Goal: Transaction & Acquisition: Purchase product/service

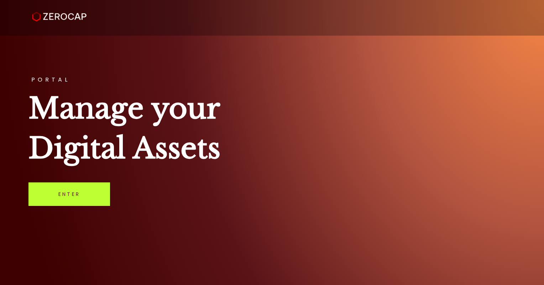
click at [75, 193] on link "Enter" at bounding box center [69, 193] width 82 height 23
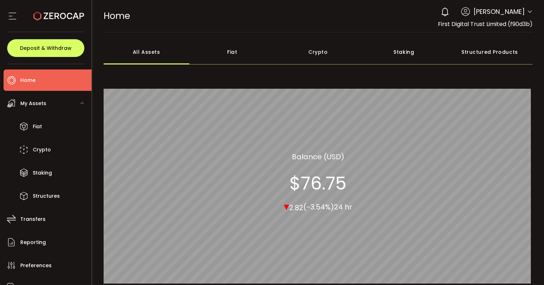
scroll to position [36, 0]
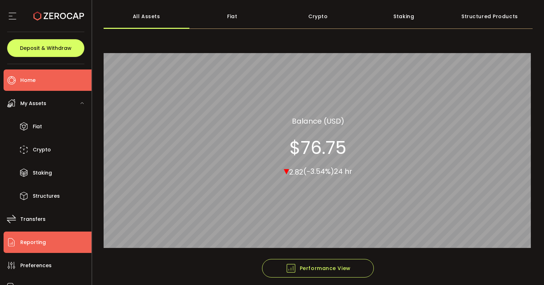
click at [26, 239] on span "Reporting" at bounding box center [33, 242] width 26 height 10
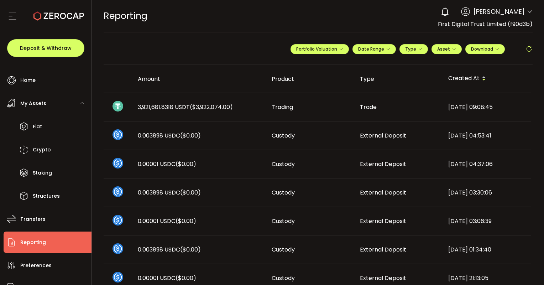
click at [41, 17] on icon at bounding box center [58, 16] width 51 height 51
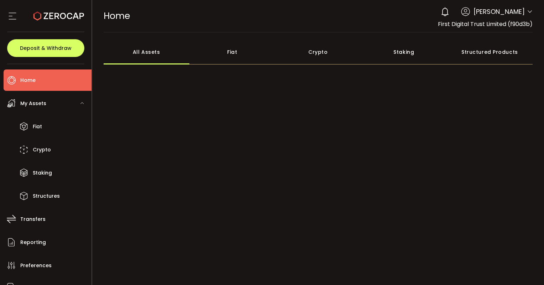
click at [36, 80] on li "Home" at bounding box center [48, 79] width 88 height 21
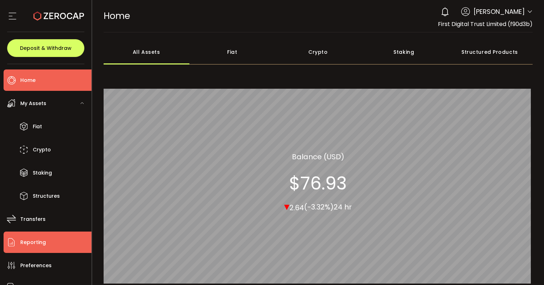
click at [34, 241] on span "Reporting" at bounding box center [33, 242] width 26 height 10
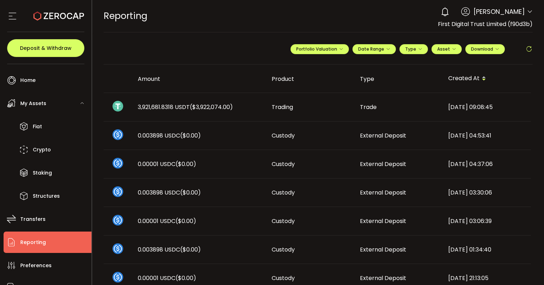
click at [193, 107] on span "($3,922,074.00)" at bounding box center [211, 107] width 43 height 8
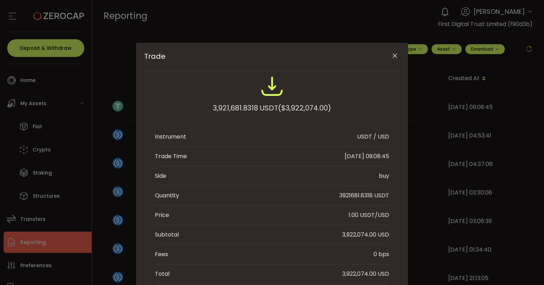
click at [391, 55] on icon "Close" at bounding box center [394, 55] width 7 height 7
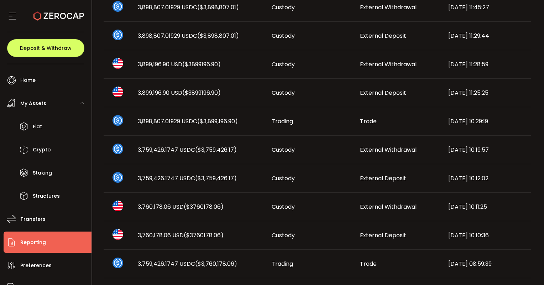
scroll to position [392, 0]
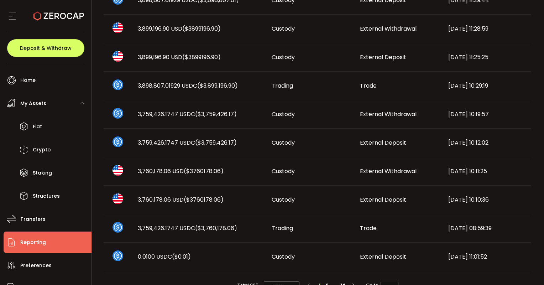
click at [365, 205] on td "External Deposit" at bounding box center [398, 199] width 88 height 28
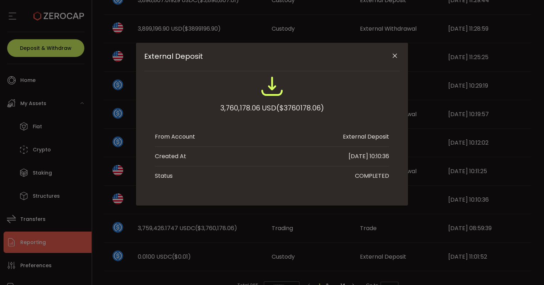
click at [365, 205] on div "External Deposit 3,760,178.06 USD ($3760178.06) From Account External Deposit C…" at bounding box center [272, 124] width 272 height 163
click at [398, 205] on div "External Deposit 3,760,178.06 USD ($3760178.06) From Account External Deposit C…" at bounding box center [272, 142] width 544 height 285
click at [432, 196] on div "External Deposit 3,760,178.06 USD ($3760178.06) From Account External Deposit C…" at bounding box center [272, 142] width 544 height 285
click at [398, 54] on icon "Close" at bounding box center [394, 55] width 7 height 7
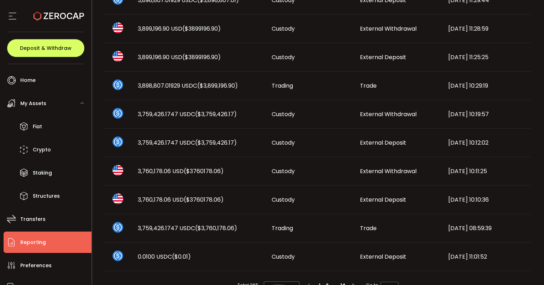
click at [362, 146] on span "External Deposit" at bounding box center [383, 142] width 46 height 8
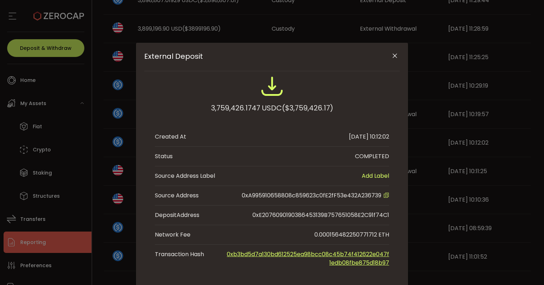
click at [391, 56] on icon "Close" at bounding box center [394, 55] width 7 height 7
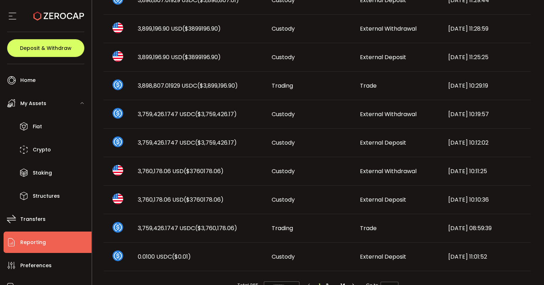
click at [371, 169] on span "External Withdrawal" at bounding box center [388, 171] width 57 height 8
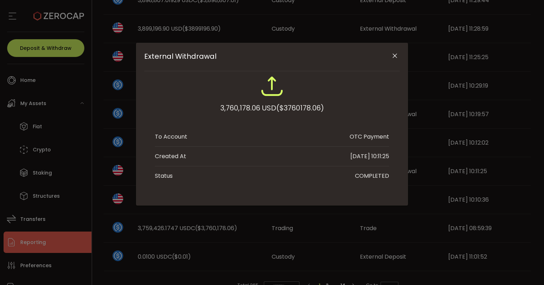
click at [396, 53] on icon "Close" at bounding box center [394, 55] width 7 height 7
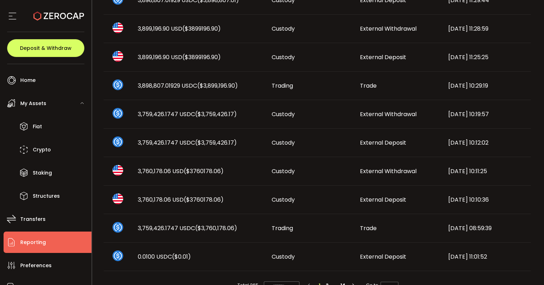
click at [365, 150] on td "External Deposit" at bounding box center [398, 143] width 88 height 28
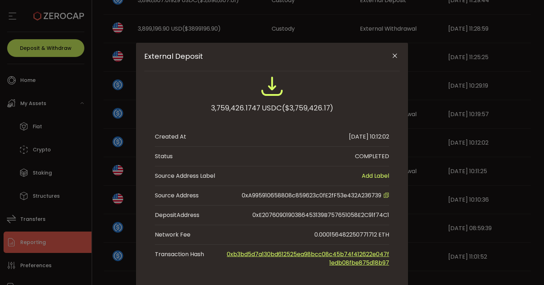
click at [392, 57] on icon "Close" at bounding box center [394, 55] width 7 height 7
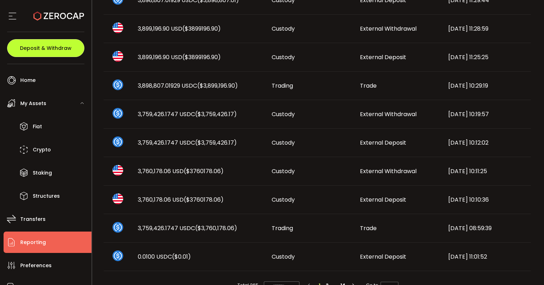
click at [63, 49] on span "Deposit & Withdraw" at bounding box center [46, 48] width 52 height 5
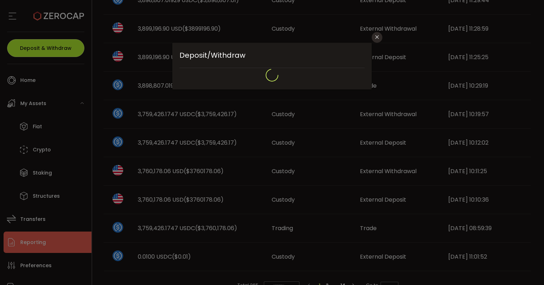
type input "**********"
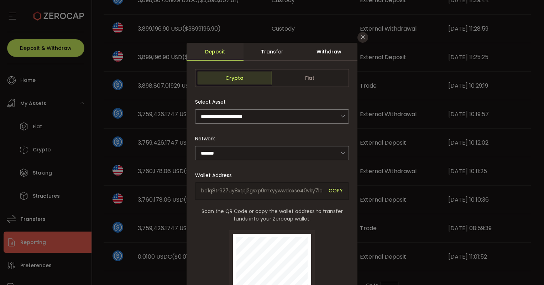
click at [328, 50] on div "Withdraw" at bounding box center [328, 52] width 57 height 18
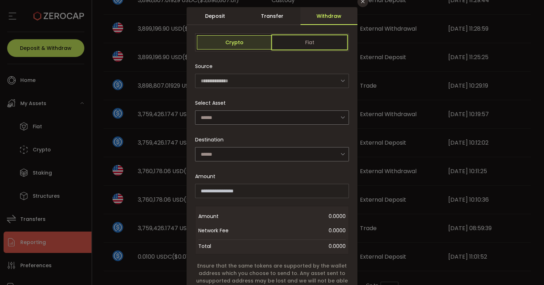
click at [309, 45] on span "Fiat" at bounding box center [309, 42] width 75 height 14
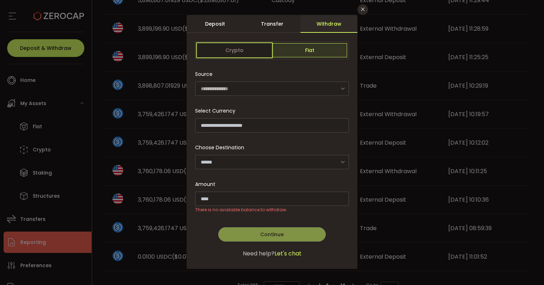
click at [229, 53] on span "Crypto" at bounding box center [234, 50] width 75 height 14
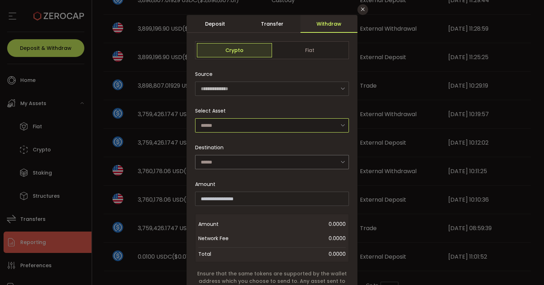
click at [250, 127] on input "dialog" at bounding box center [272, 125] width 154 height 14
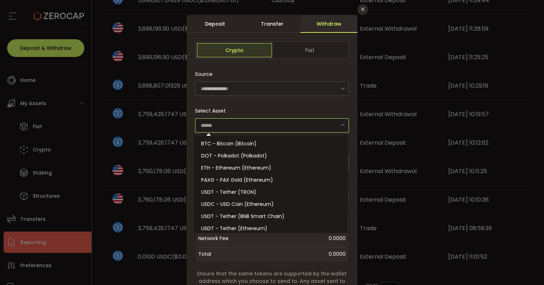
click at [250, 110] on div "Select Asset" at bounding box center [272, 118] width 154 height 29
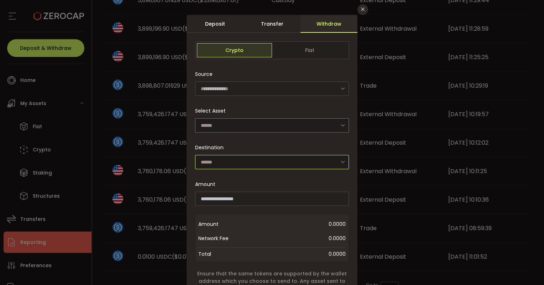
click at [261, 162] on input "dialog" at bounding box center [272, 162] width 154 height 14
click at [250, 122] on input "dialog" at bounding box center [272, 125] width 154 height 14
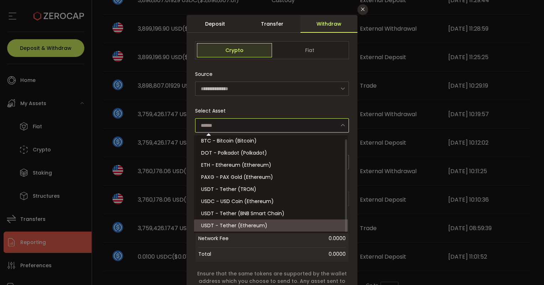
scroll to position [3, 0]
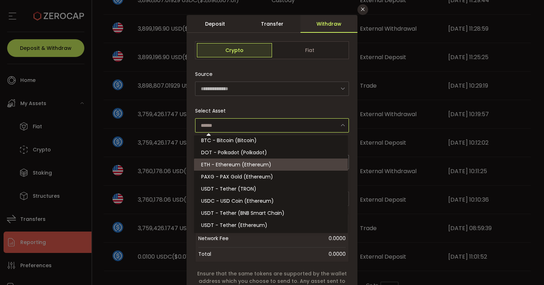
click at [392, 156] on div "**********" at bounding box center [272, 142] width 544 height 285
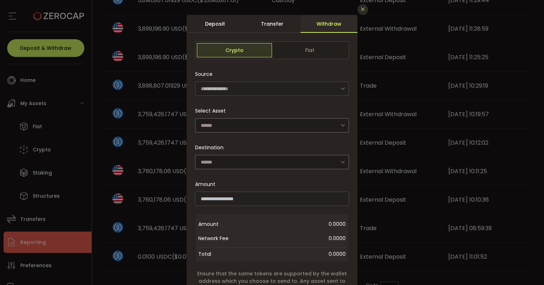
click at [362, 13] on button "Close" at bounding box center [362, 9] width 11 height 11
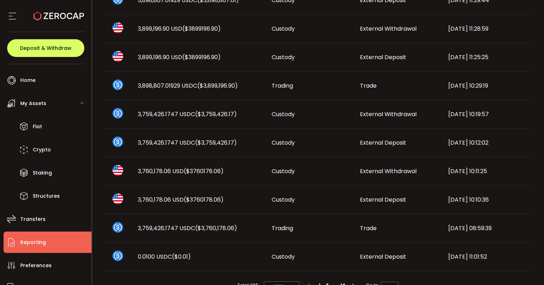
click at [206, 199] on span "($3760178.06)" at bounding box center [204, 199] width 40 height 8
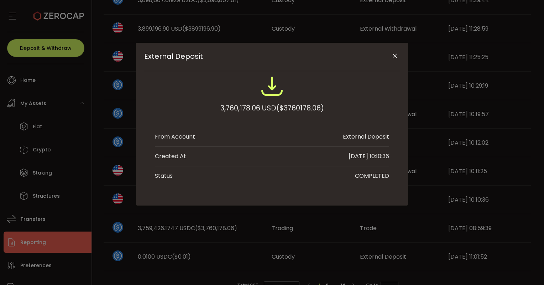
click at [398, 51] on button "Close" at bounding box center [394, 56] width 12 height 12
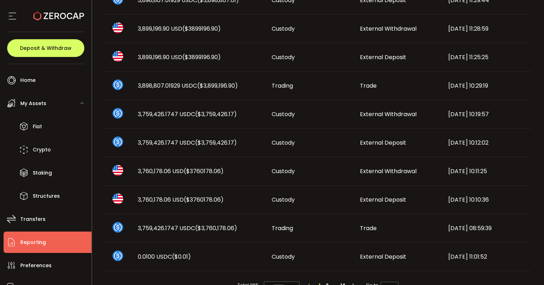
click at [390, 170] on span "External Withdrawal" at bounding box center [388, 171] width 57 height 8
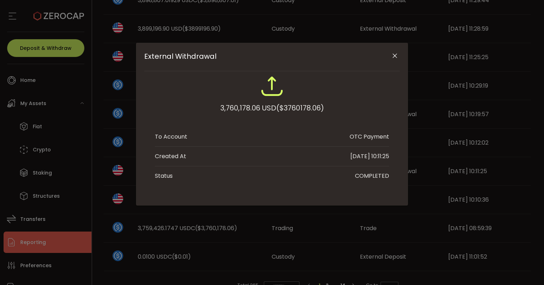
click at [393, 56] on icon "Close" at bounding box center [394, 55] width 7 height 7
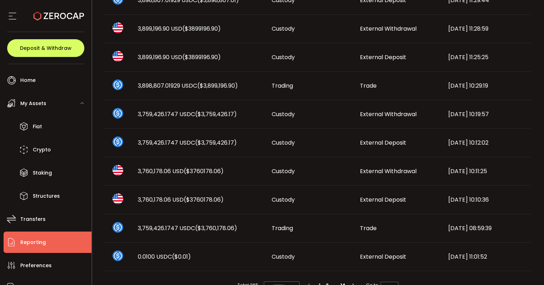
click at [368, 143] on span "External Deposit" at bounding box center [383, 142] width 46 height 8
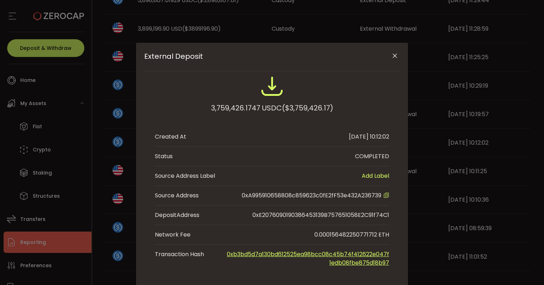
click at [391, 54] on icon "Close" at bounding box center [394, 55] width 7 height 7
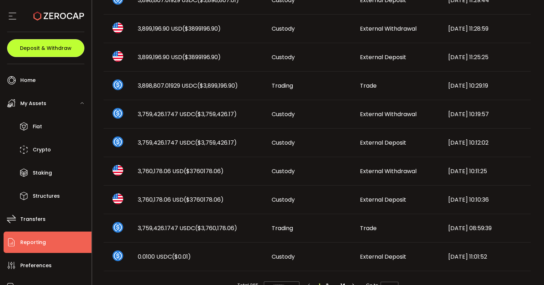
click at [37, 47] on span "Deposit & Withdraw" at bounding box center [46, 48] width 52 height 5
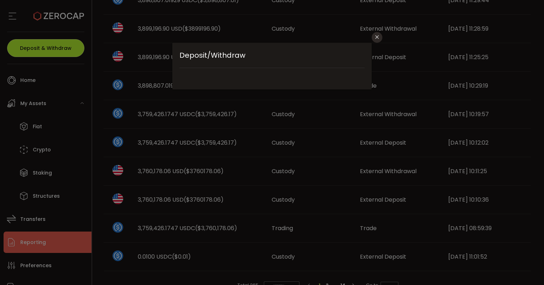
scroll to position [0, 0]
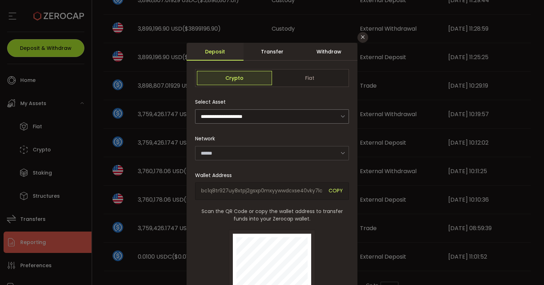
type input "*******"
click at [332, 57] on div "Withdraw" at bounding box center [328, 52] width 57 height 18
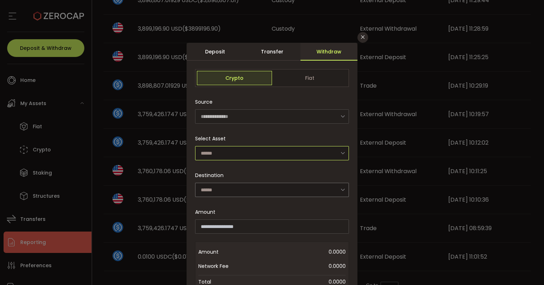
click at [227, 152] on input "dialog" at bounding box center [272, 153] width 154 height 14
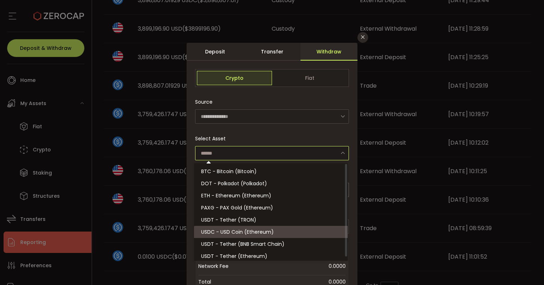
click at [245, 232] on span "USDC - USD Coin (Ethereum)" at bounding box center [237, 231] width 73 height 7
type input "**********"
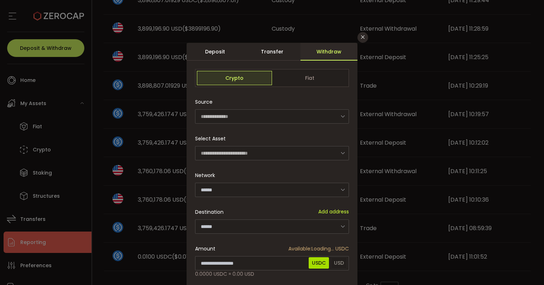
type input "********"
click at [245, 187] on input "dialog" at bounding box center [272, 190] width 154 height 14
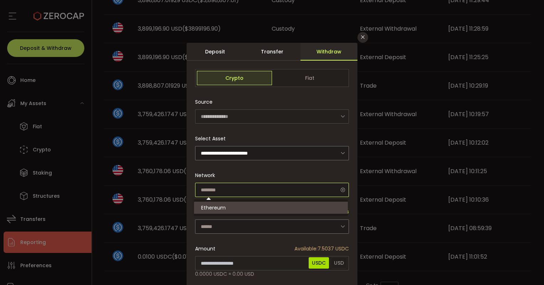
click at [245, 187] on input "dialog" at bounding box center [272, 190] width 154 height 14
type input "********"
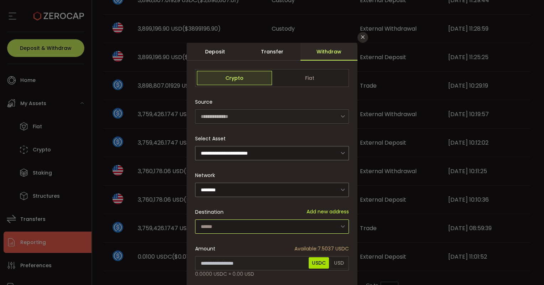
click at [249, 220] on input "dialog" at bounding box center [272, 226] width 154 height 14
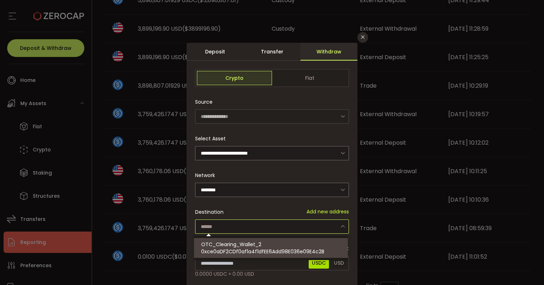
click at [254, 256] on div "OTC_Clearing_Wallet_2 0xce0aDF2CDf0af1a4f1dfEE6Add98E036e09E4c2B" at bounding box center [272, 248] width 142 height 20
type input "**********"
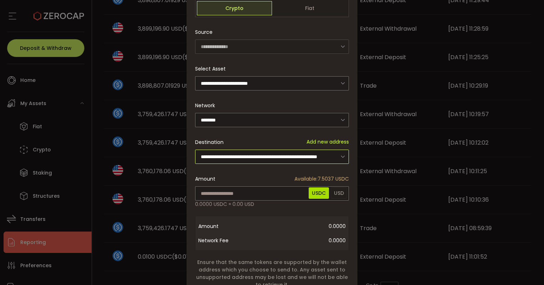
scroll to position [71, 0]
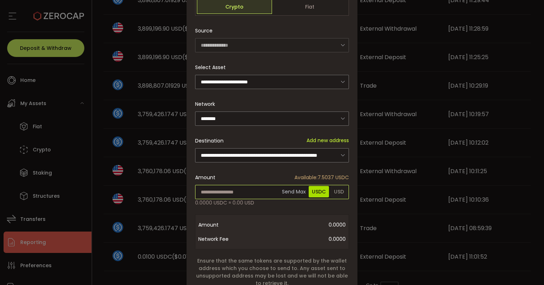
click at [244, 193] on input "dialog" at bounding box center [272, 192] width 154 height 14
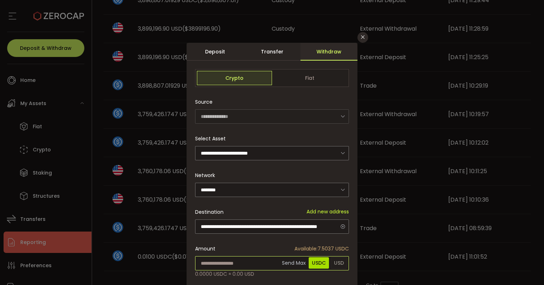
scroll to position [0, 0]
click at [336, 261] on span "USD" at bounding box center [339, 262] width 16 height 11
click at [322, 262] on span "USDC" at bounding box center [319, 262] width 20 height 11
click at [361, 38] on icon "Close" at bounding box center [363, 37] width 6 height 6
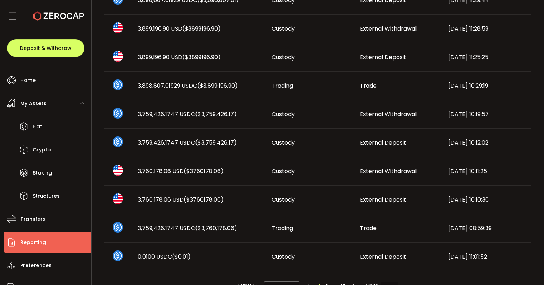
click at [355, 113] on div "External Withdrawal" at bounding box center [398, 114] width 88 height 8
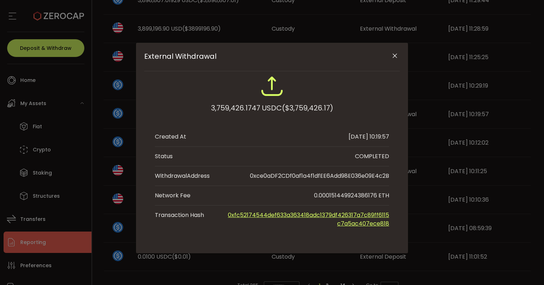
drag, startPoint x: 354, startPoint y: 215, endPoint x: 345, endPoint y: 214, distance: 8.6
click at [345, 214] on link "0xfc52174544def633a363418adc1379df426317a7c89ff6115c7a5ac407ece818" at bounding box center [308, 219] width 161 height 17
click at [393, 57] on icon "Close" at bounding box center [394, 55] width 7 height 7
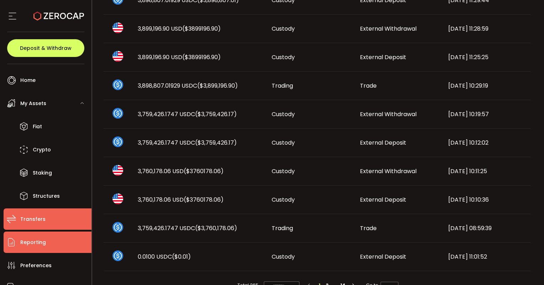
click at [37, 224] on span "Transfers" at bounding box center [32, 219] width 25 height 10
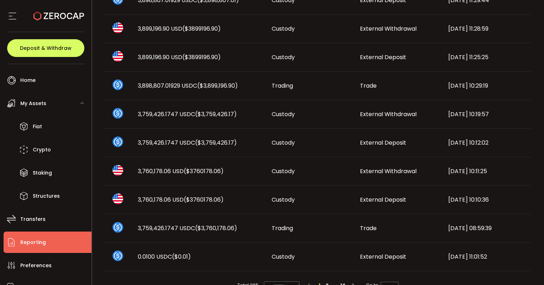
click at [37, 238] on span "Reporting" at bounding box center [33, 242] width 26 height 10
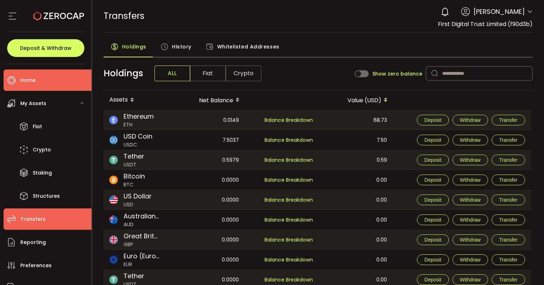
click at [34, 78] on span "Home" at bounding box center [27, 80] width 15 height 10
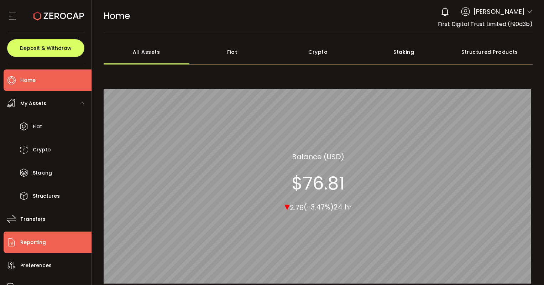
click at [30, 239] on span "Reporting" at bounding box center [33, 242] width 26 height 10
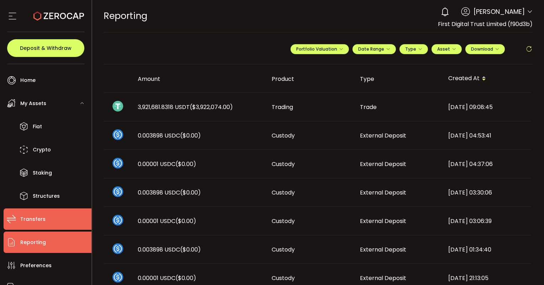
click at [33, 215] on span "Transfers" at bounding box center [32, 219] width 25 height 10
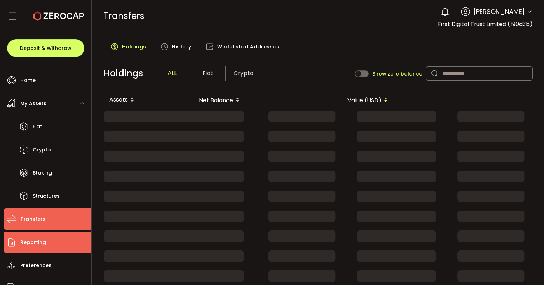
click at [35, 238] on span "Reporting" at bounding box center [33, 242] width 26 height 10
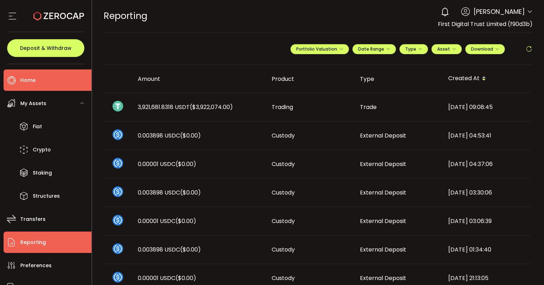
click at [30, 75] on span "Home" at bounding box center [27, 80] width 15 height 10
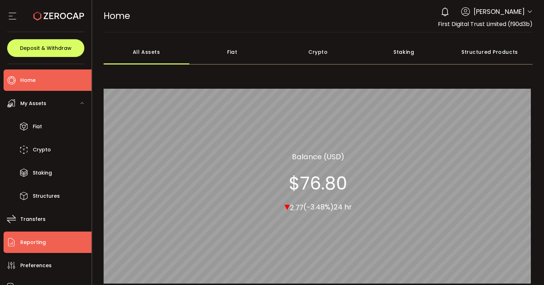
click at [31, 237] on span "Reporting" at bounding box center [33, 242] width 26 height 10
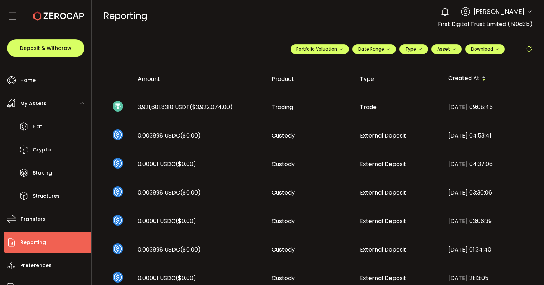
click at [162, 108] on span "3,921,681.8318 USDT ($3,922,074.00)" at bounding box center [185, 107] width 95 height 8
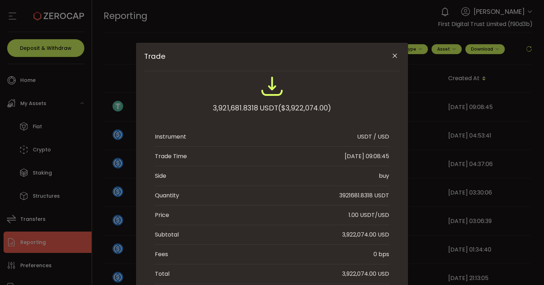
click at [396, 55] on icon "Close" at bounding box center [394, 55] width 7 height 7
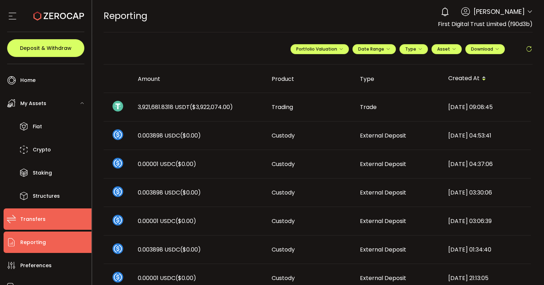
click at [49, 224] on li "Transfers" at bounding box center [48, 218] width 88 height 21
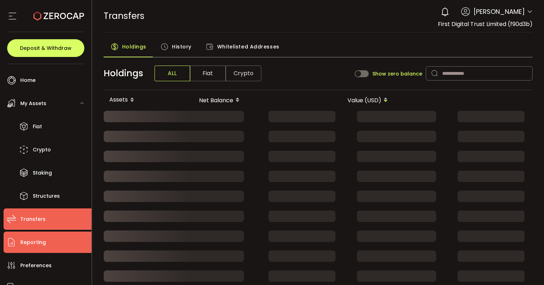
click at [46, 237] on li "Reporting" at bounding box center [48, 241] width 88 height 21
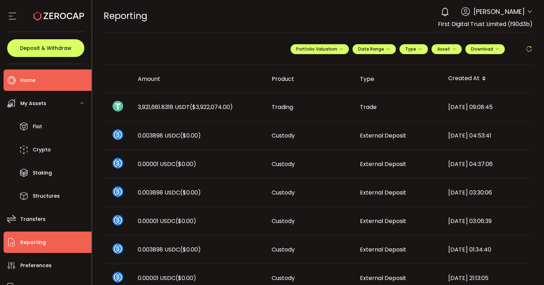
click at [30, 82] on span "Home" at bounding box center [27, 80] width 15 height 10
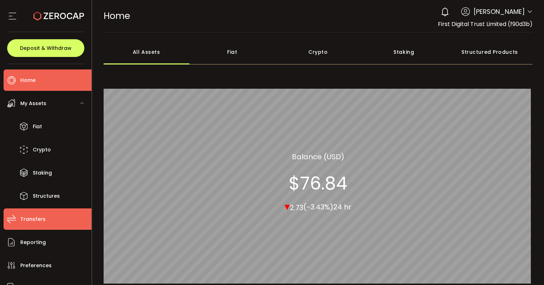
click at [25, 219] on span "Transfers" at bounding box center [32, 219] width 25 height 10
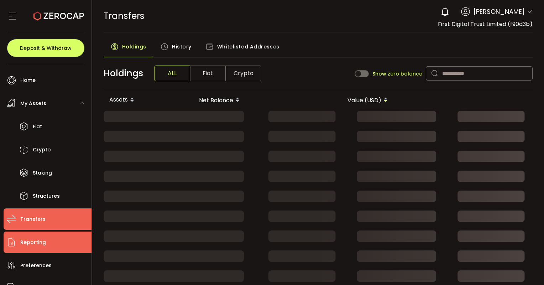
click at [26, 241] on span "Reporting" at bounding box center [33, 242] width 26 height 10
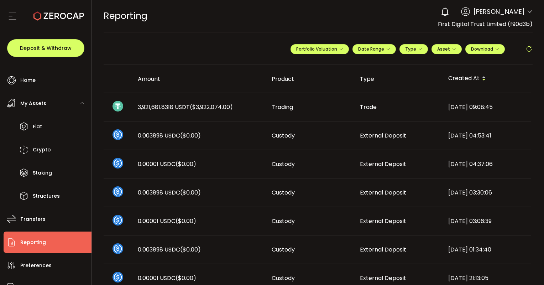
click at [26, 230] on ul "Home Trading My Assets Fiat Crypto Staking Structures Transfers Reporting Prefe…" at bounding box center [45, 174] width 91 height 221
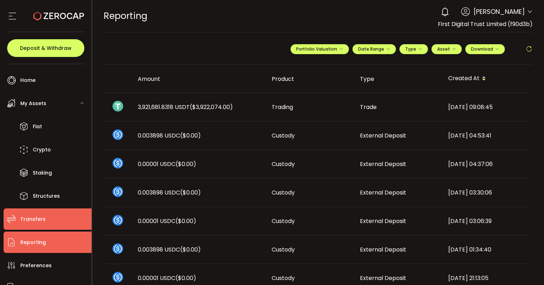
click at [26, 222] on span "Transfers" at bounding box center [32, 219] width 25 height 10
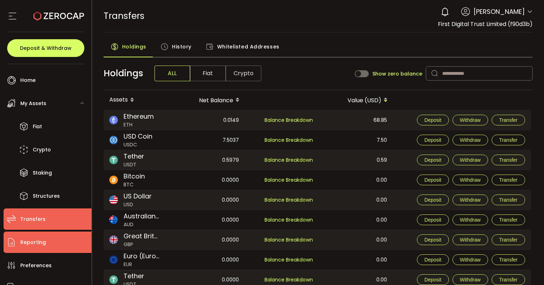
click at [30, 241] on span "Reporting" at bounding box center [33, 242] width 26 height 10
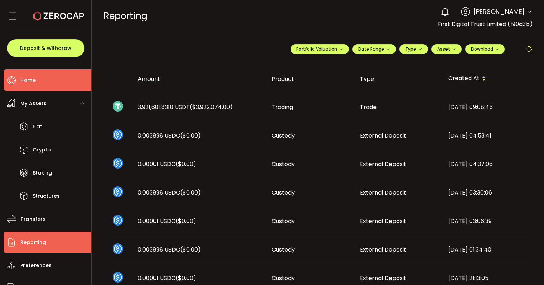
click at [32, 82] on span "Home" at bounding box center [27, 80] width 15 height 10
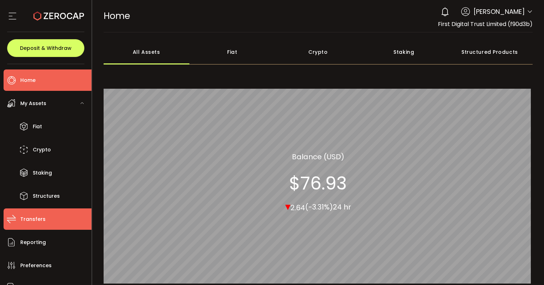
click at [27, 222] on span "Transfers" at bounding box center [32, 219] width 25 height 10
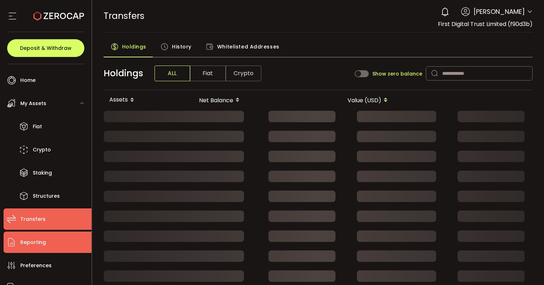
click at [23, 240] on span "Reporting" at bounding box center [33, 242] width 26 height 10
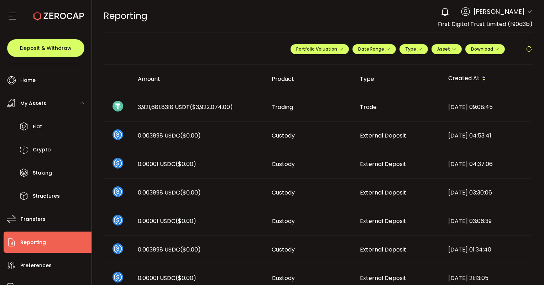
click at [528, 12] on icon at bounding box center [530, 12] width 6 height 6
click at [405, 12] on div "REPORTING Buy Power $0.00 USD Reporting Reporting Verify Your Identity 0 [PERSO…" at bounding box center [318, 16] width 429 height 32
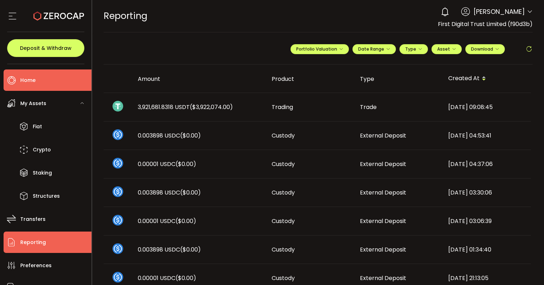
click at [22, 80] on span "Home" at bounding box center [27, 80] width 15 height 10
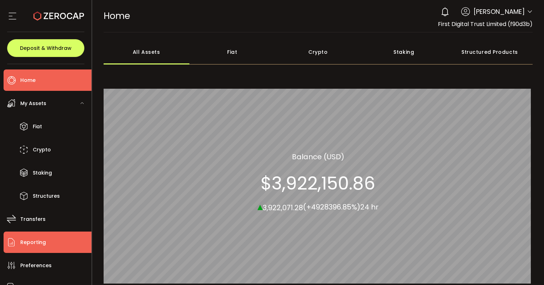
click at [63, 241] on li "Reporting" at bounding box center [48, 241] width 88 height 21
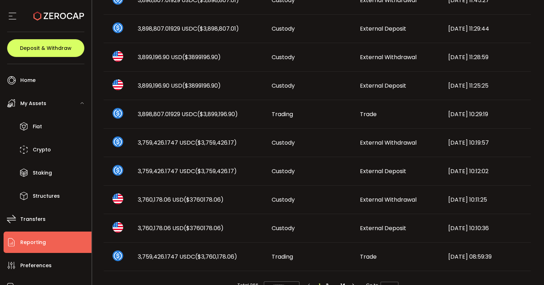
scroll to position [356, 0]
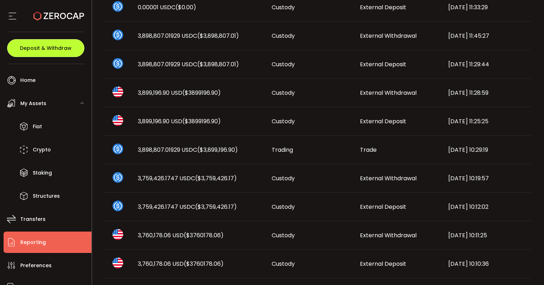
click at [39, 48] on span "Deposit & Withdraw" at bounding box center [46, 48] width 52 height 5
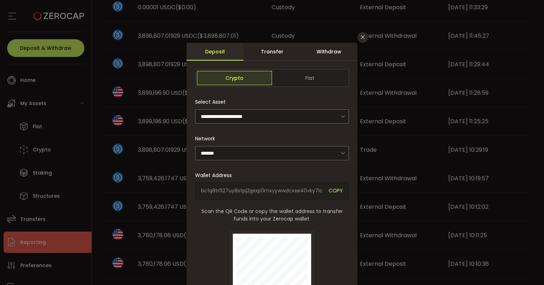
click at [314, 48] on div "Withdraw" at bounding box center [328, 52] width 57 height 18
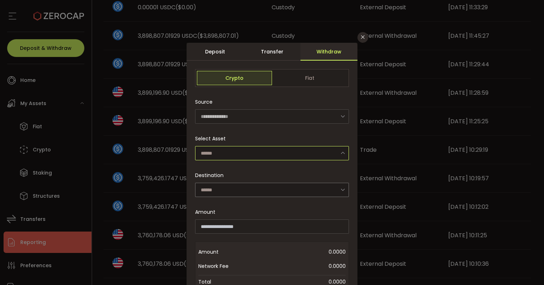
click at [283, 157] on input "dialog" at bounding box center [272, 153] width 154 height 14
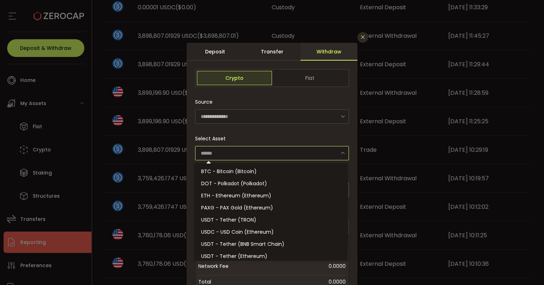
click at [360, 38] on icon "Close" at bounding box center [363, 37] width 6 height 6
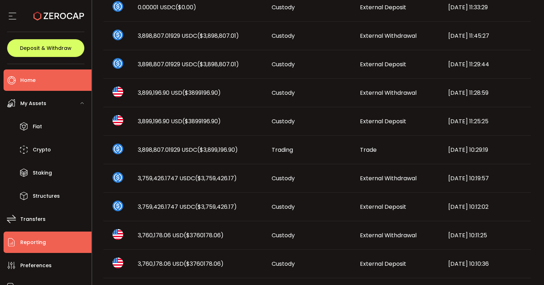
click at [36, 85] on li "Home" at bounding box center [48, 79] width 88 height 21
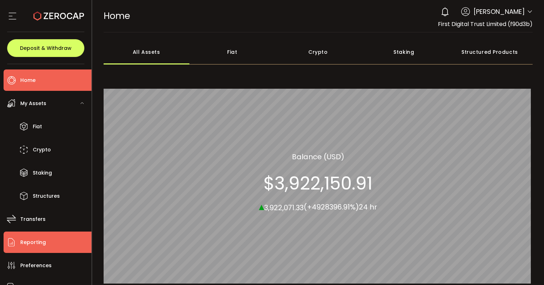
click at [35, 238] on span "Reporting" at bounding box center [33, 242] width 26 height 10
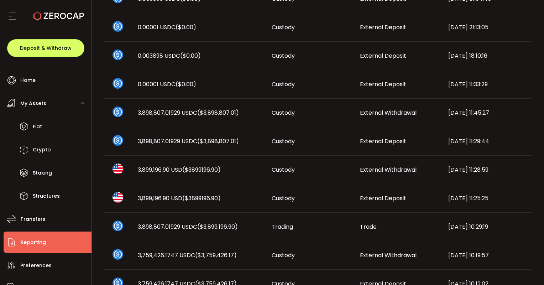
scroll to position [285, 0]
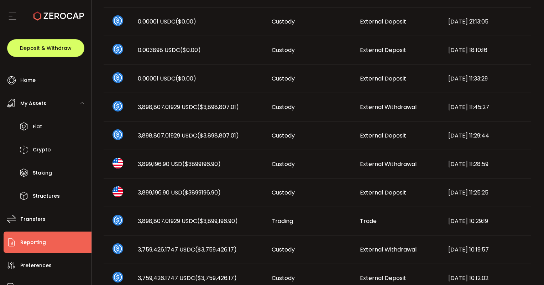
click at [382, 167] on span "External Withdrawal" at bounding box center [388, 164] width 57 height 8
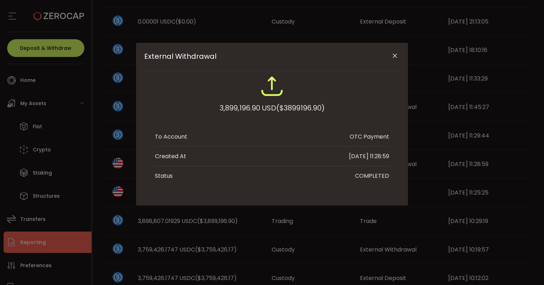
click at [397, 57] on icon "Close" at bounding box center [394, 55] width 7 height 7
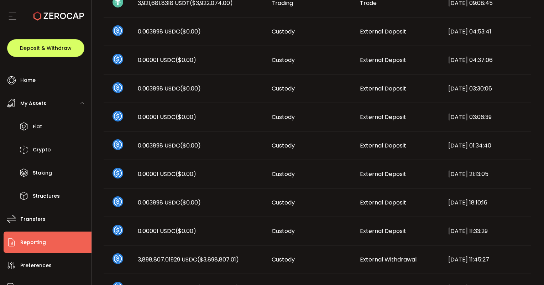
scroll to position [0, 0]
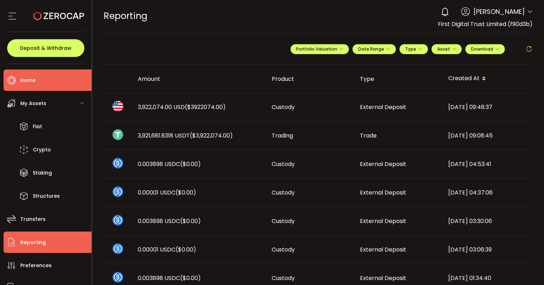
click at [26, 80] on span "Home" at bounding box center [27, 80] width 15 height 10
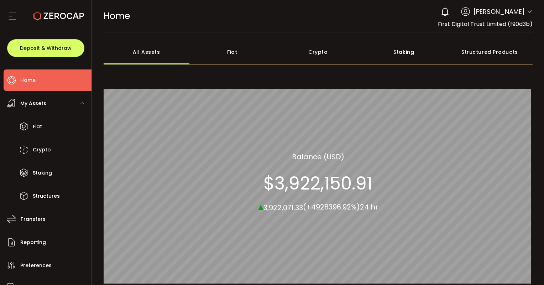
click at [320, 50] on div "Crypto" at bounding box center [318, 52] width 86 height 25
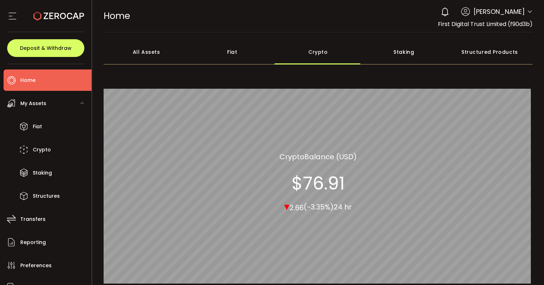
click at [232, 56] on div "Fiat" at bounding box center [232, 52] width 86 height 25
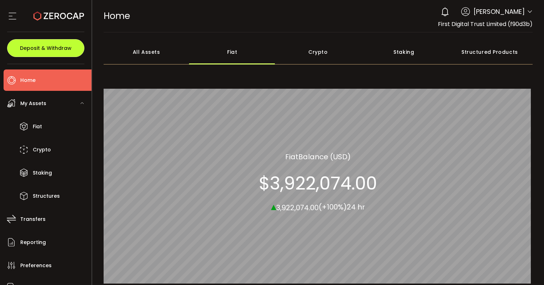
click at [51, 47] on span "Deposit & Withdraw" at bounding box center [46, 48] width 52 height 5
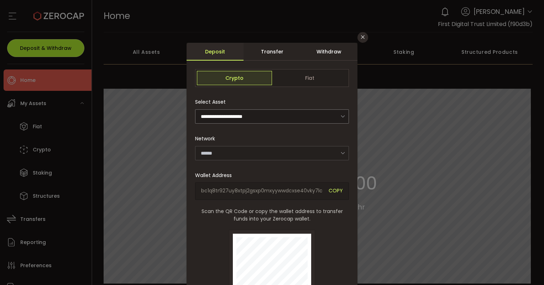
type input "*******"
click at [329, 51] on div "Withdraw" at bounding box center [328, 52] width 57 height 18
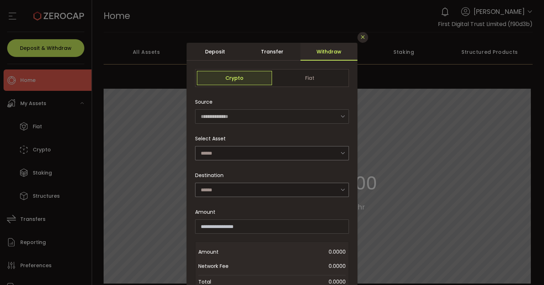
click at [365, 39] on icon "Close" at bounding box center [363, 37] width 6 height 6
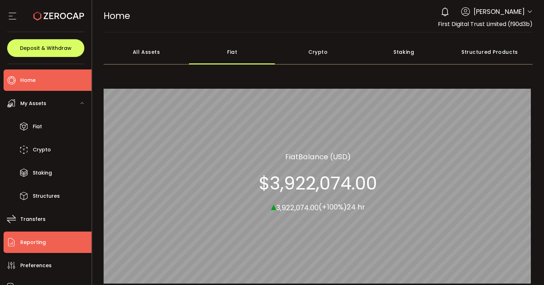
click at [33, 241] on span "Reporting" at bounding box center [33, 242] width 26 height 10
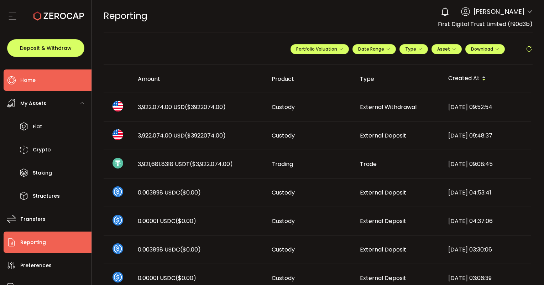
click at [38, 78] on li "Home" at bounding box center [48, 79] width 88 height 21
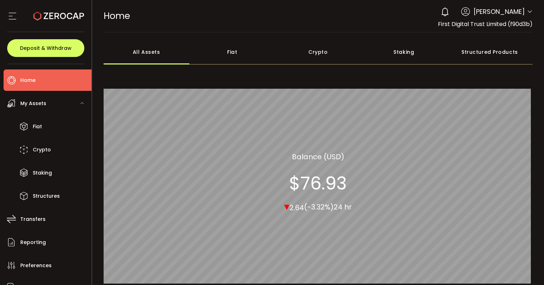
click at [318, 52] on div "Crypto" at bounding box center [318, 52] width 86 height 25
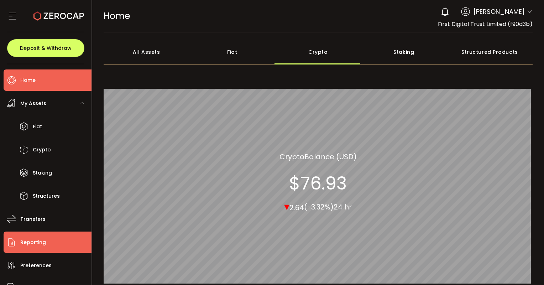
click at [30, 244] on span "Reporting" at bounding box center [33, 242] width 26 height 10
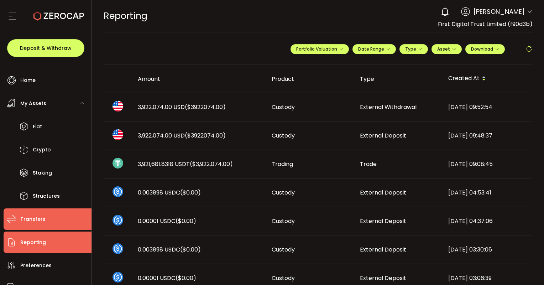
click at [34, 224] on li "Transfers" at bounding box center [48, 218] width 88 height 21
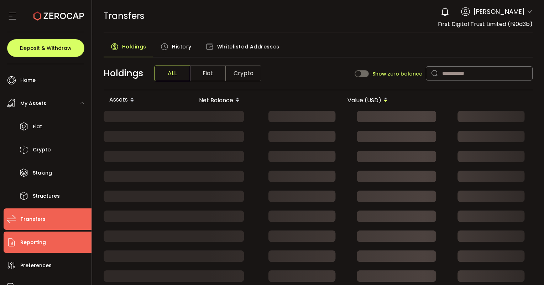
click at [35, 241] on span "Reporting" at bounding box center [33, 242] width 26 height 10
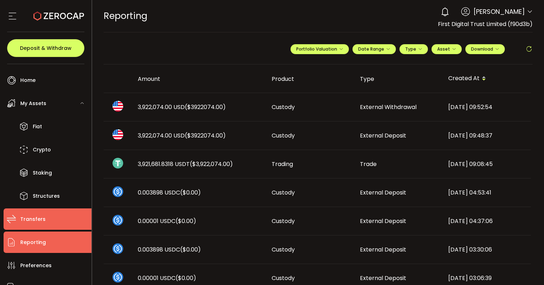
click at [35, 219] on span "Transfers" at bounding box center [32, 219] width 25 height 10
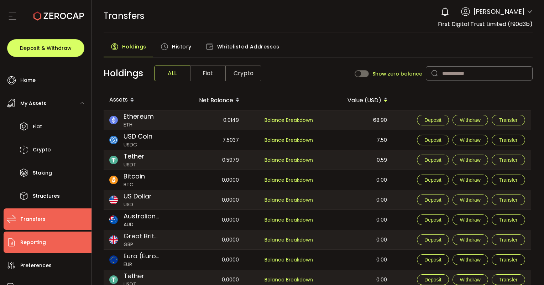
click at [37, 242] on span "Reporting" at bounding box center [33, 242] width 26 height 10
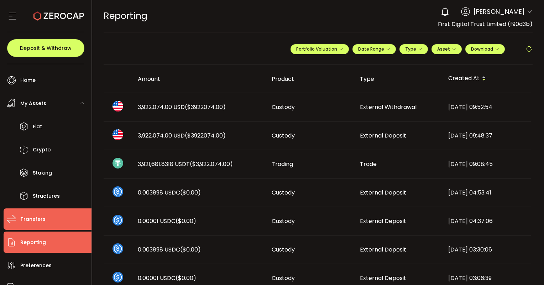
click at [7, 212] on li "Transfers" at bounding box center [48, 218] width 88 height 21
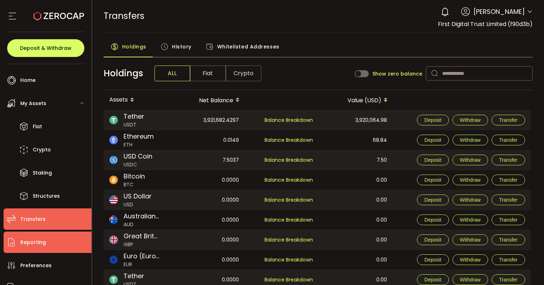
click at [22, 244] on span "Reporting" at bounding box center [33, 242] width 26 height 10
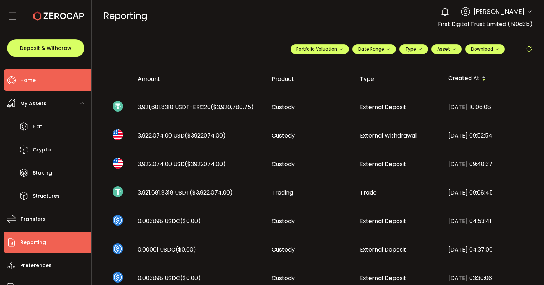
click at [37, 83] on li "Home" at bounding box center [48, 79] width 88 height 21
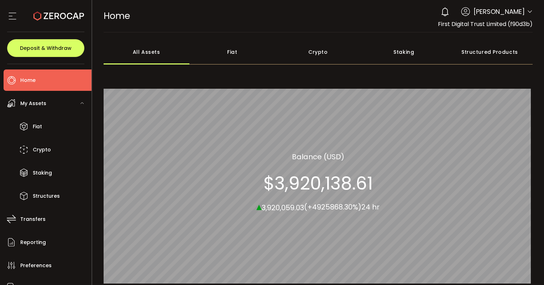
click at [314, 56] on div "Crypto" at bounding box center [318, 52] width 86 height 25
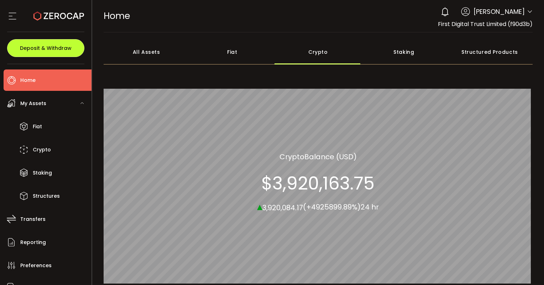
click at [33, 47] on span "Deposit & Withdraw" at bounding box center [46, 48] width 52 height 5
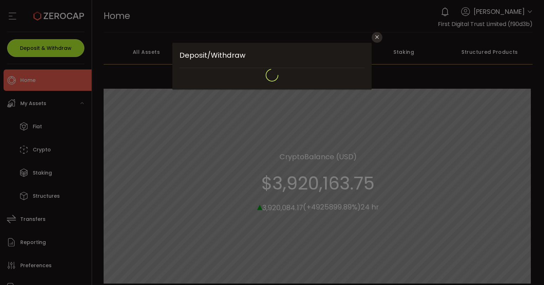
type input "**********"
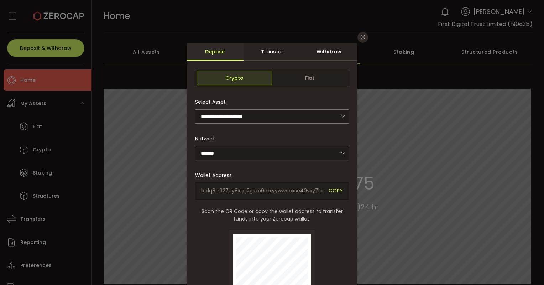
click at [323, 51] on div "Withdraw" at bounding box center [328, 52] width 57 height 18
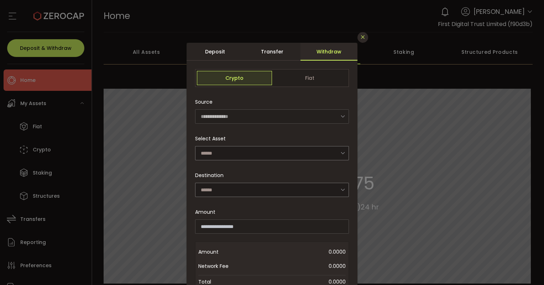
click at [360, 40] on button "Close" at bounding box center [362, 37] width 11 height 11
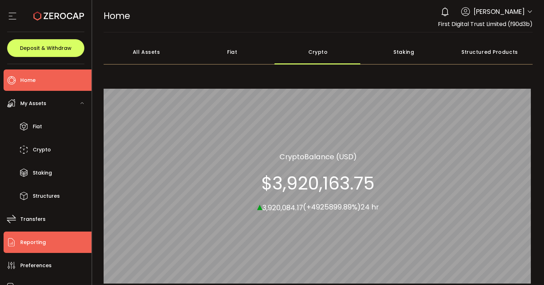
click at [33, 240] on span "Reporting" at bounding box center [33, 242] width 26 height 10
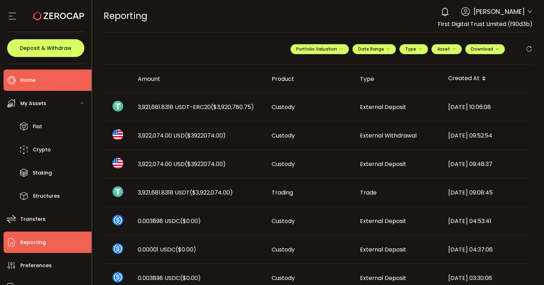
click at [24, 84] on span "Home" at bounding box center [27, 80] width 15 height 10
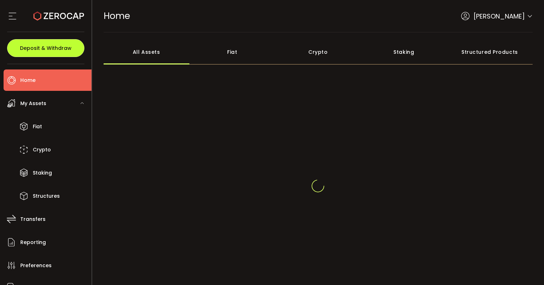
click at [27, 46] on span "Deposit & Withdraw" at bounding box center [46, 48] width 52 height 5
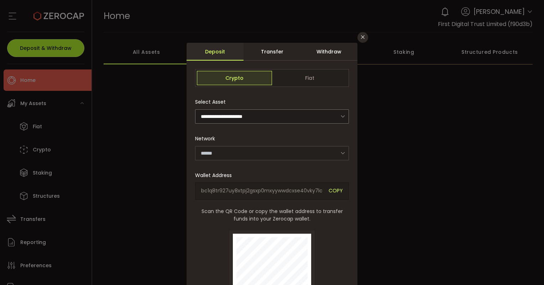
type input "*******"
click at [324, 45] on div "Withdraw" at bounding box center [328, 52] width 57 height 18
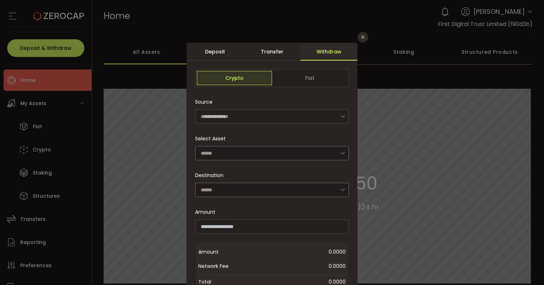
click at [366, 36] on button "Close" at bounding box center [362, 37] width 11 height 11
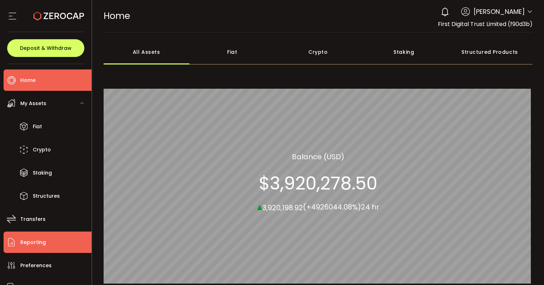
click at [35, 244] on span "Reporting" at bounding box center [33, 242] width 26 height 10
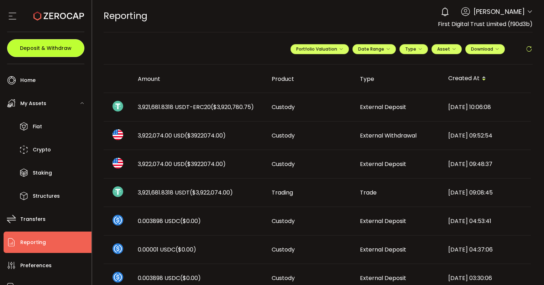
click at [49, 50] on span "Deposit & Withdraw" at bounding box center [46, 48] width 52 height 5
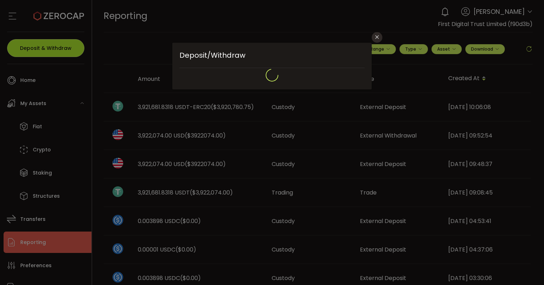
type input "**********"
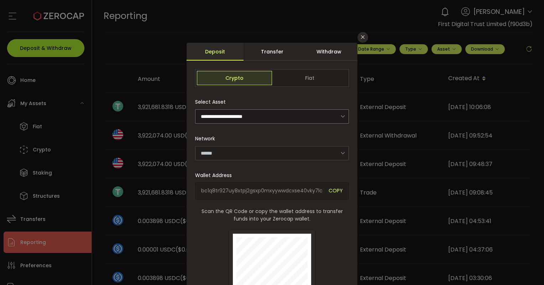
type input "*******"
click at [360, 40] on button "Close" at bounding box center [362, 37] width 11 height 11
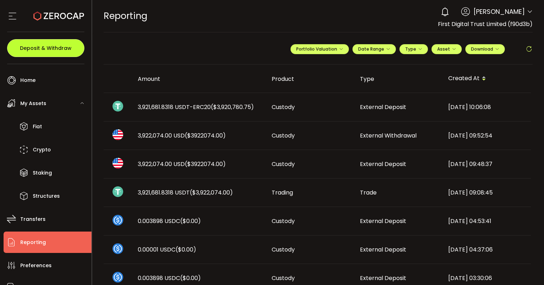
click at [36, 50] on span "Deposit & Withdraw" at bounding box center [46, 48] width 52 height 5
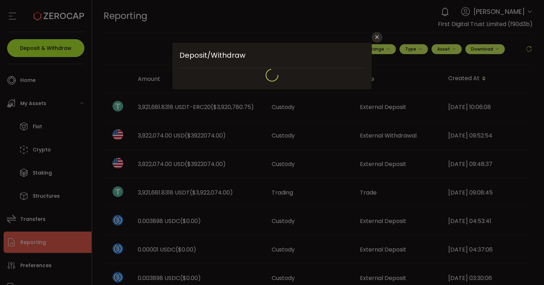
type input "**********"
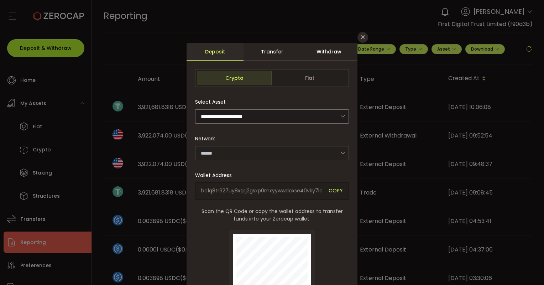
type input "*******"
click at [329, 53] on div "Withdraw" at bounding box center [328, 52] width 57 height 18
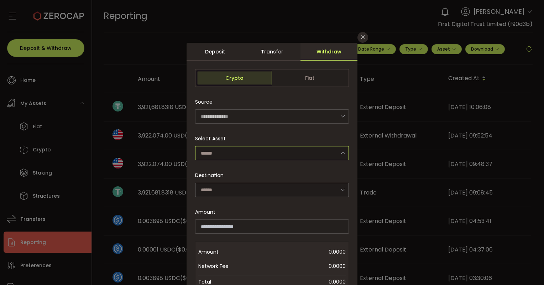
click at [262, 151] on input "dialog" at bounding box center [272, 153] width 154 height 14
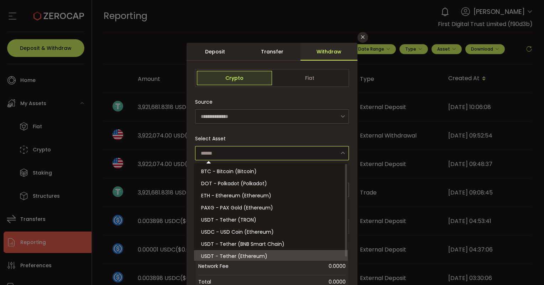
click at [233, 257] on span "USDT - Tether (Ethereum)" at bounding box center [234, 255] width 66 height 7
type input "**********"
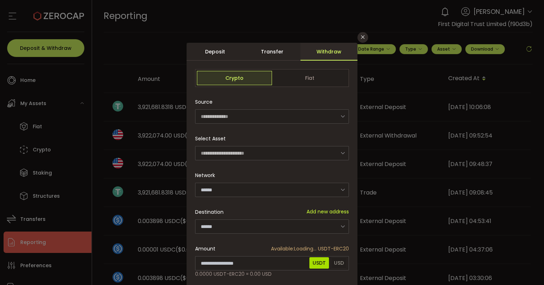
type input "********"
click at [362, 37] on icon "Close" at bounding box center [363, 37] width 6 height 6
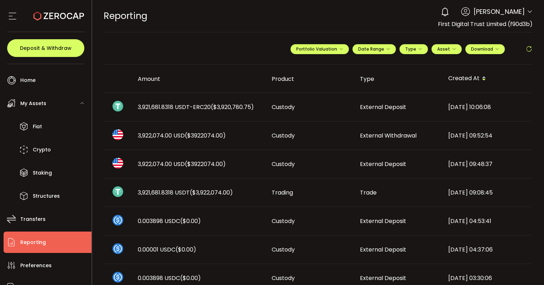
click at [154, 104] on span "3,921,681.8318 USDT-ERC20 ($3,920,780.75)" at bounding box center [196, 107] width 116 height 8
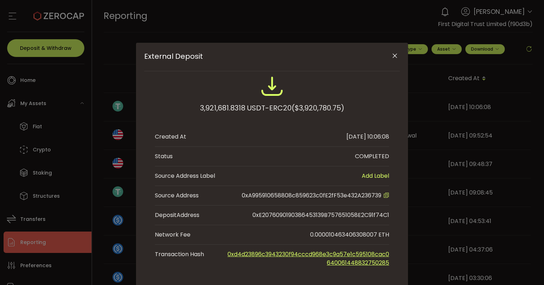
click at [391, 56] on icon "Close" at bounding box center [394, 55] width 7 height 7
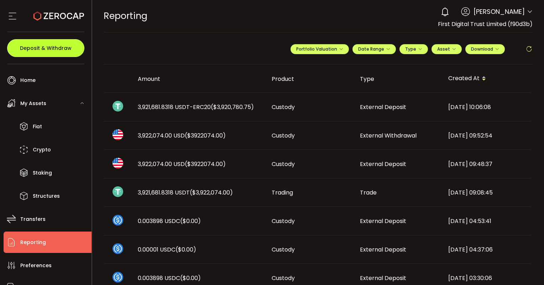
click at [37, 46] on span "Deposit & Withdraw" at bounding box center [46, 48] width 52 height 5
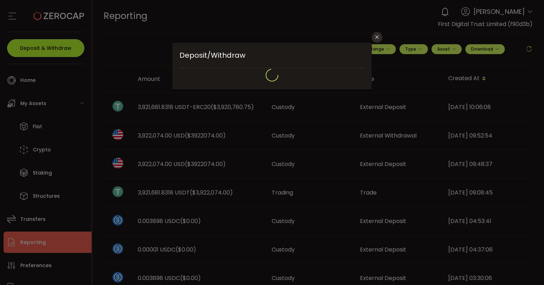
type input "**********"
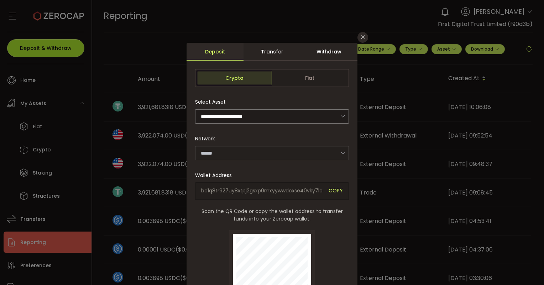
type input "*******"
click at [326, 55] on div "Withdraw" at bounding box center [328, 52] width 57 height 18
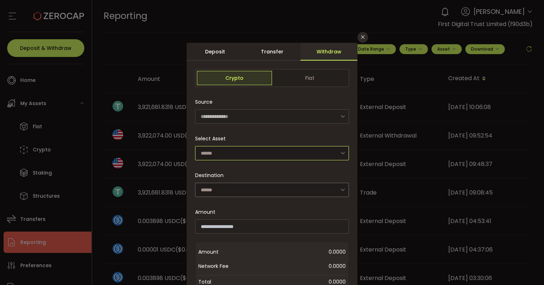
click at [303, 148] on input "dialog" at bounding box center [272, 153] width 154 height 14
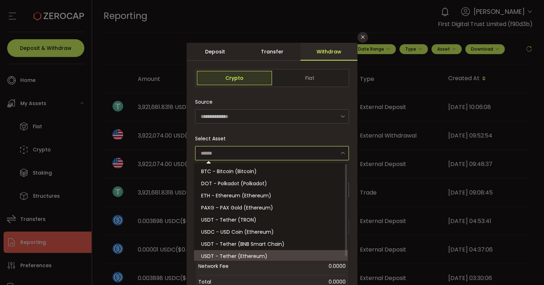
click at [232, 255] on span "USDT - Tether (Ethereum)" at bounding box center [234, 255] width 66 height 7
type input "**********"
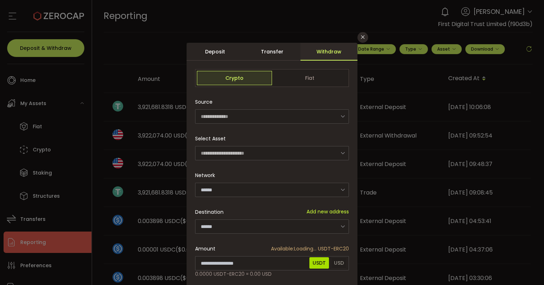
type input "********"
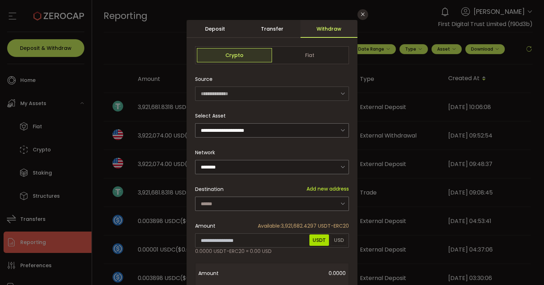
scroll to position [36, 0]
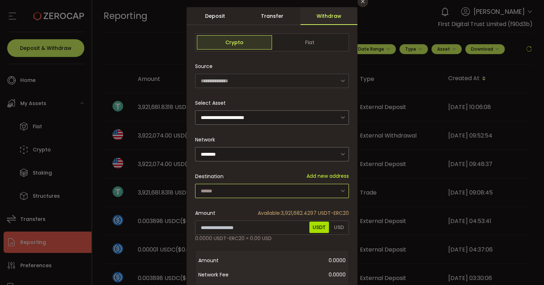
click at [249, 187] on input "dialog" at bounding box center [272, 191] width 154 height 14
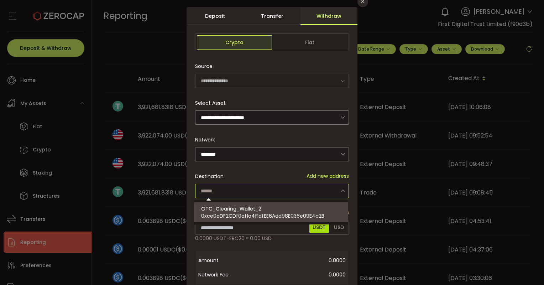
click at [242, 211] on span "OTC_Clearing_Wallet_2" at bounding box center [231, 208] width 60 height 7
type input "**********"
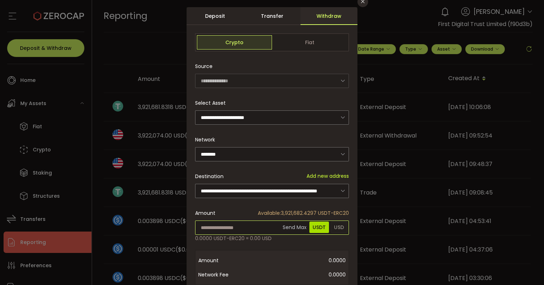
click at [250, 226] on input "dialog" at bounding box center [272, 227] width 154 height 14
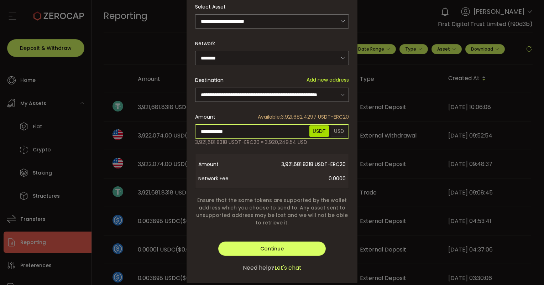
scroll to position [145, 0]
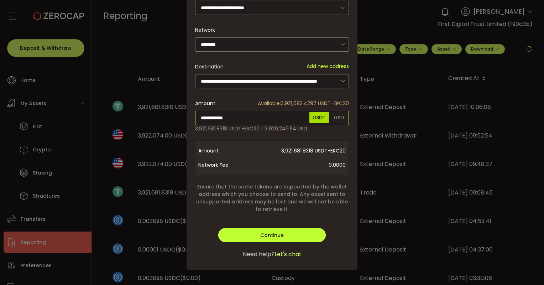
type input "**********"
click at [271, 232] on div "**********" at bounding box center [272, 83] width 171 height 372
click at [273, 232] on span "Continue" at bounding box center [271, 234] width 23 height 7
click at [273, 232] on span "Verify" at bounding box center [272, 234] width 15 height 7
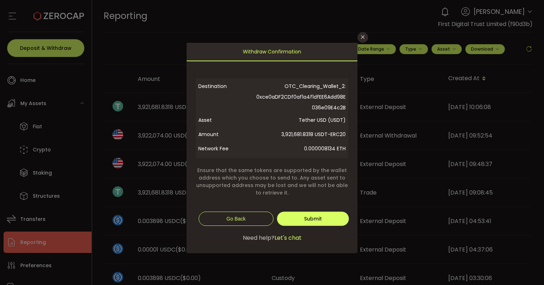
scroll to position [0, 0]
click at [312, 219] on span "Submit" at bounding box center [313, 218] width 18 height 7
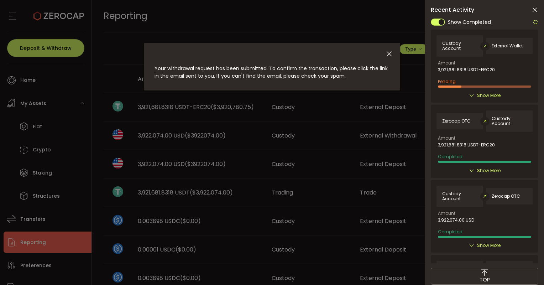
click at [475, 94] on div "Show More" at bounding box center [484, 95] width 96 height 7
click at [472, 95] on icon at bounding box center [472, 96] width 6 height 6
click at [390, 53] on icon "Close" at bounding box center [389, 54] width 8 height 8
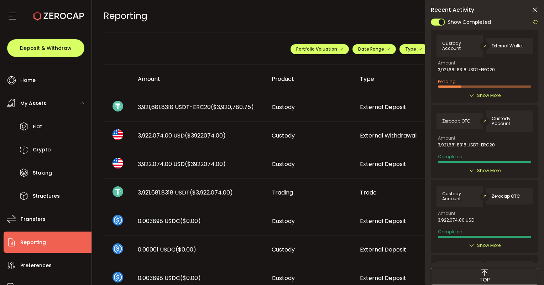
click at [469, 93] on icon at bounding box center [472, 96] width 6 height 6
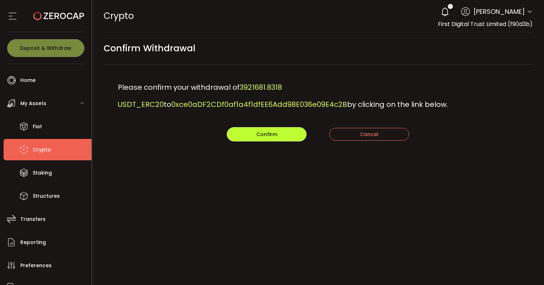
click at [273, 137] on span "Confirm" at bounding box center [266, 134] width 21 height 7
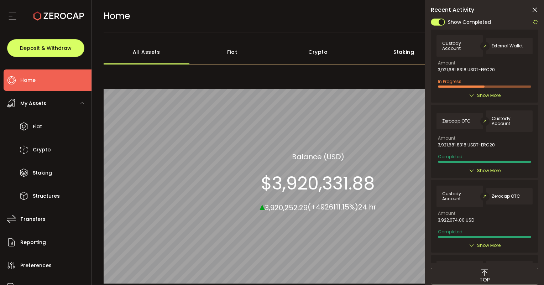
click at [472, 95] on icon at bounding box center [472, 96] width 6 height 6
click at [485, 93] on span "Show More" at bounding box center [488, 95] width 23 height 7
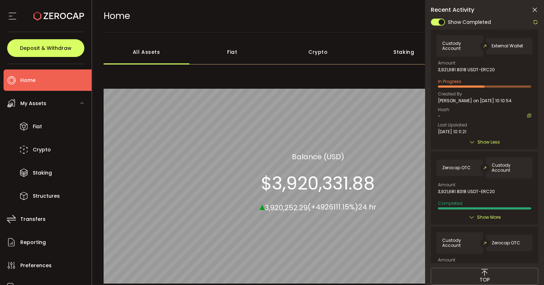
click at [469, 140] on icon at bounding box center [472, 142] width 6 height 6
click at [538, 23] on div "Recent Activity Show Completed Custody Account External Wallet Amount 3,921,681…" at bounding box center [484, 157] width 119 height 314
click at [535, 21] on icon at bounding box center [536, 22] width 6 height 6
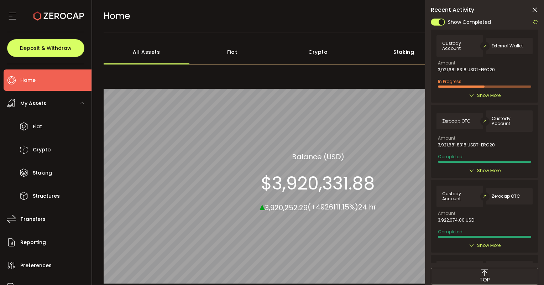
click at [483, 92] on span "Show More" at bounding box center [488, 95] width 23 height 7
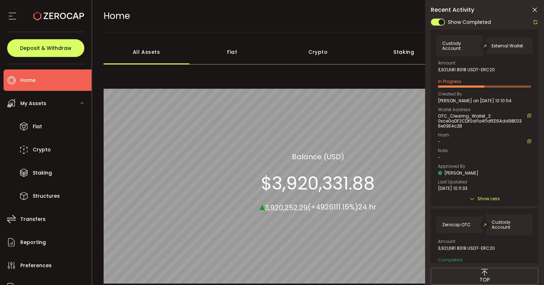
click at [534, 19] on icon at bounding box center [536, 22] width 6 height 6
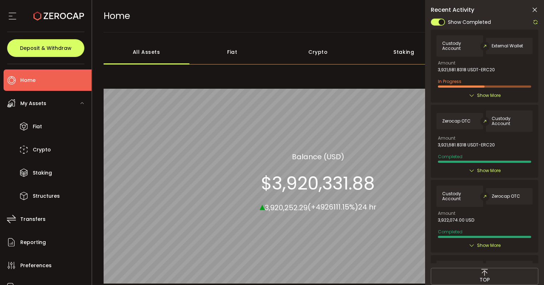
click at [534, 19] on icon at bounding box center [536, 22] width 6 height 6
click at [480, 95] on span "Show More" at bounding box center [488, 95] width 23 height 7
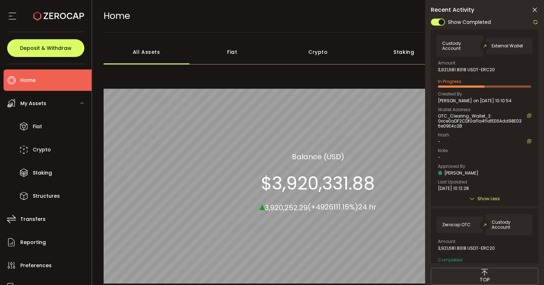
click at [534, 10] on icon at bounding box center [534, 9] width 7 height 7
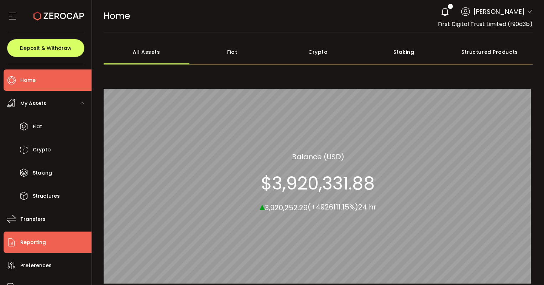
click at [36, 242] on span "Reporting" at bounding box center [33, 242] width 26 height 10
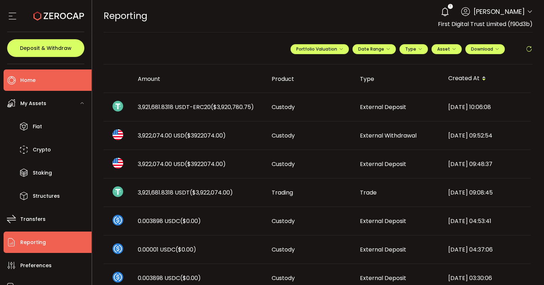
click at [40, 75] on li "Home" at bounding box center [48, 79] width 88 height 21
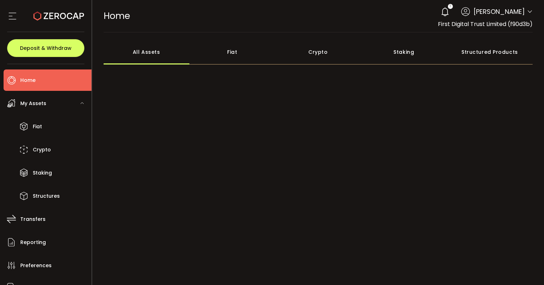
click at [329, 49] on div "Crypto" at bounding box center [318, 52] width 86 height 25
click at [322, 49] on div "Crypto" at bounding box center [318, 52] width 86 height 25
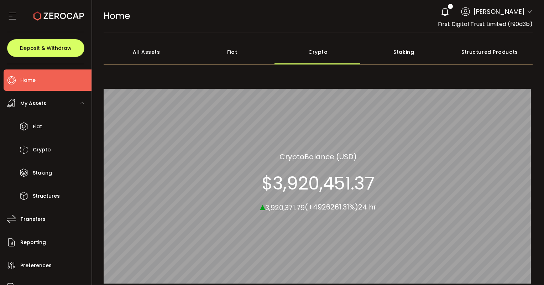
click at [450, 9] on icon at bounding box center [445, 12] width 10 height 10
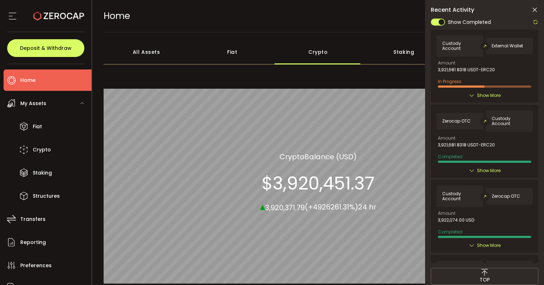
click at [481, 93] on span "Show More" at bounding box center [488, 95] width 23 height 7
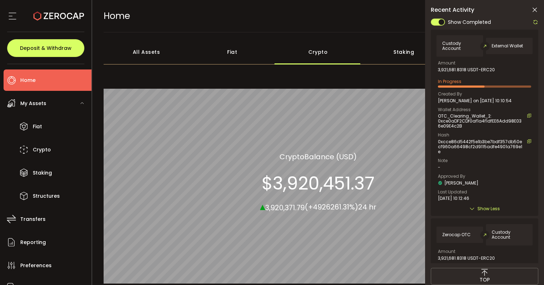
click at [534, 22] on icon at bounding box center [536, 22] width 6 height 6
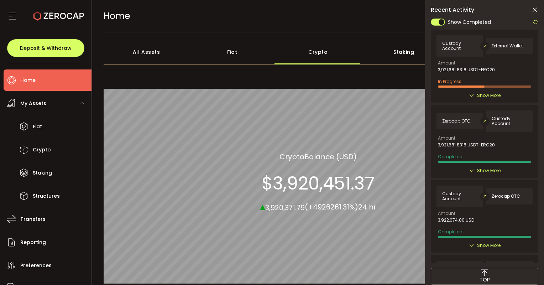
click at [477, 94] on span "Show More" at bounding box center [488, 95] width 23 height 7
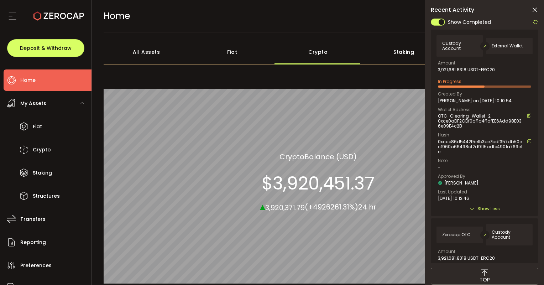
click at [534, 21] on icon at bounding box center [536, 22] width 6 height 6
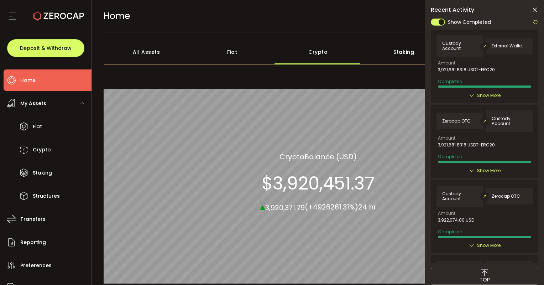
click at [239, 56] on div "Fiat" at bounding box center [232, 52] width 86 height 25
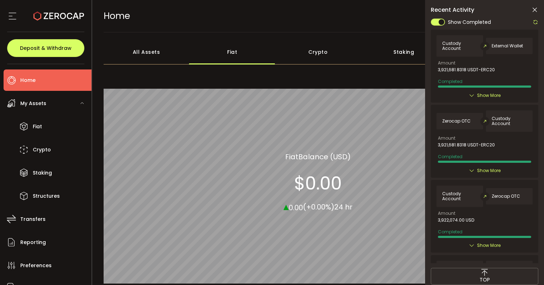
click at [308, 56] on div "Crypto" at bounding box center [318, 52] width 86 height 25
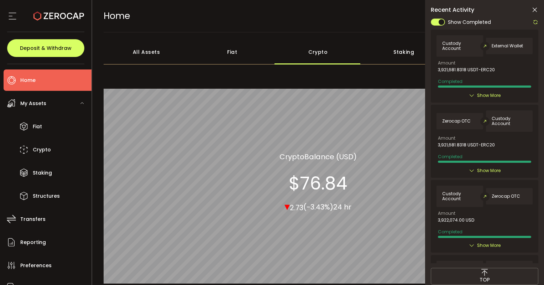
click at [142, 54] on div "All Assets" at bounding box center [147, 52] width 86 height 25
click at [328, 54] on div "Crypto" at bounding box center [318, 52] width 86 height 25
click at [534, 11] on icon at bounding box center [534, 9] width 7 height 7
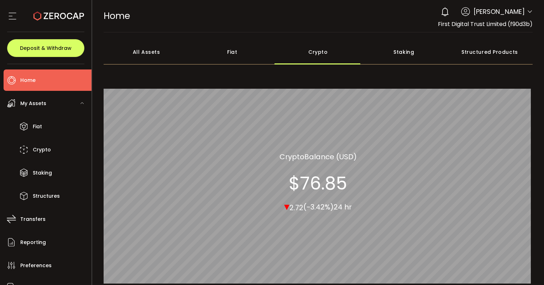
click at [508, 17] on div "0 Vincent Chok Account First Digital Trust Limited (f90d3b) Preferences Reporti…" at bounding box center [484, 12] width 95 height 16
click at [531, 13] on header "PDF is being processed and will download to your computer HOME Buy Power $0.00 …" at bounding box center [318, 16] width 452 height 32
click at [528, 10] on icon at bounding box center [530, 12] width 6 height 6
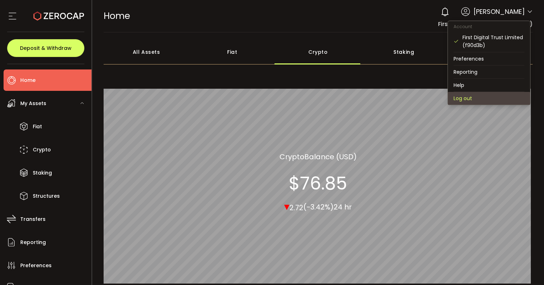
click at [479, 96] on li "Log out" at bounding box center [489, 98] width 82 height 13
